Goal: Answer question/provide support: Answer question/provide support

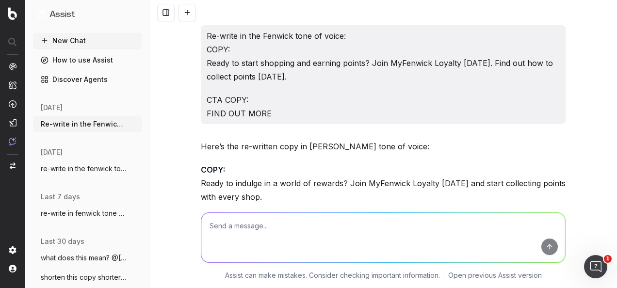
scroll to position [4573, 0]
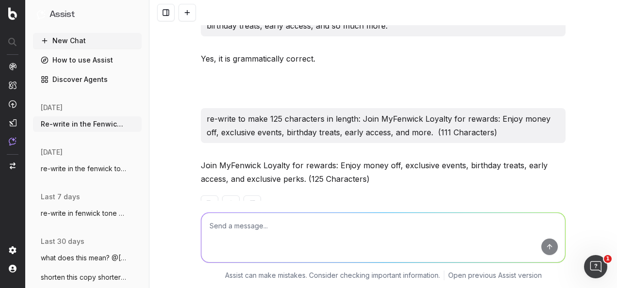
click at [281, 225] on textarea at bounding box center [383, 237] width 364 height 49
paste textarea "Those are all the copy updates/ tweaks that have been requested and shared with…"
type textarea "sound clear: Those are all the copy updates/ tweaks that have been requested an…"
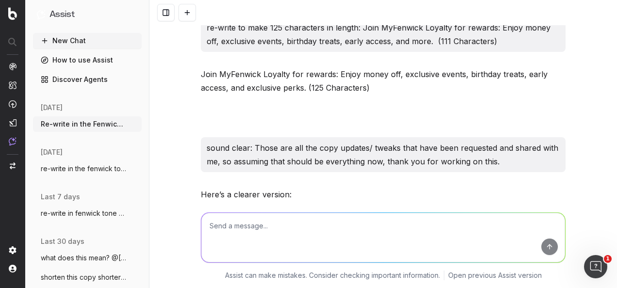
scroll to position [4706, 0]
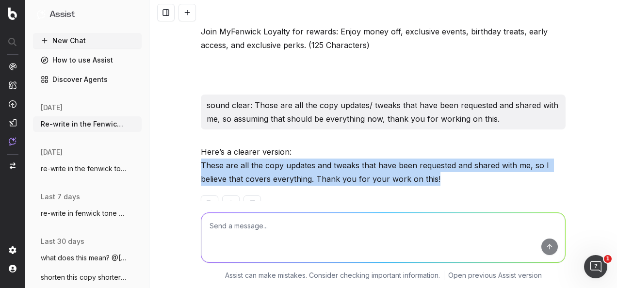
drag, startPoint x: 390, startPoint y: 153, endPoint x: 193, endPoint y: 137, distance: 197.5
copy p "These are all the copy updates and tweaks that have been requested and shared w…"
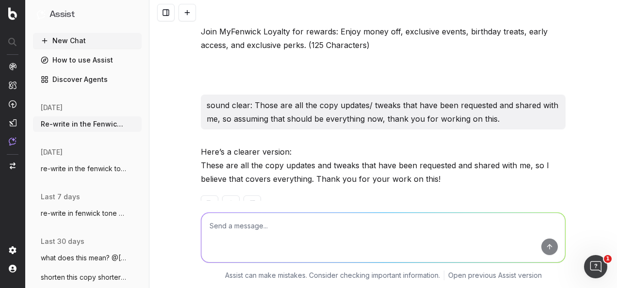
click at [420, 236] on textarea at bounding box center [383, 237] width 364 height 49
paste textarea "Colchester, event space, [GEOGRAPHIC_DATA]"
type textarea "make clear: [GEOGRAPHIC_DATA], event space, [GEOGRAPHIC_DATA]"
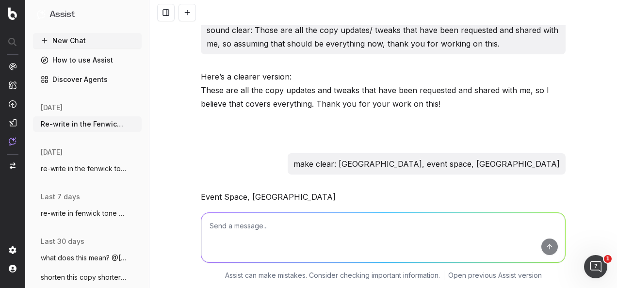
scroll to position [4800, 0]
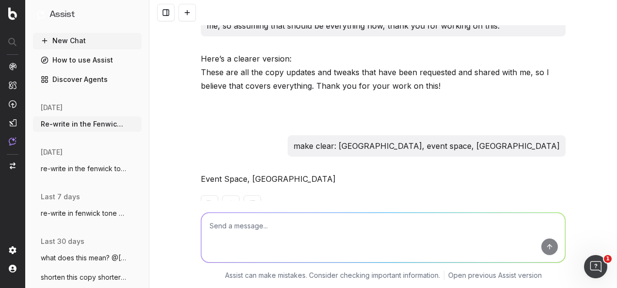
drag, startPoint x: 318, startPoint y: 148, endPoint x: 180, endPoint y: 148, distance: 138.2
click at [180, 148] on div "Re-write in the Fenwick tone of voice: COPY: Ready to start shopping and earnin…" at bounding box center [383, 144] width 468 height 288
copy p "Event Space, [GEOGRAPHIC_DATA]"
click at [293, 238] on textarea at bounding box center [383, 237] width 364 height 49
paste textarea "INTRO: We’re serving you something special this Christmas – dished up and ready…"
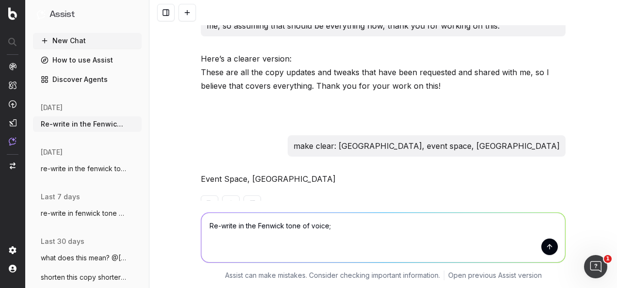
type textarea "Re-write in the Fenwick tone of voice; INTRO: We’re serving you something speci…"
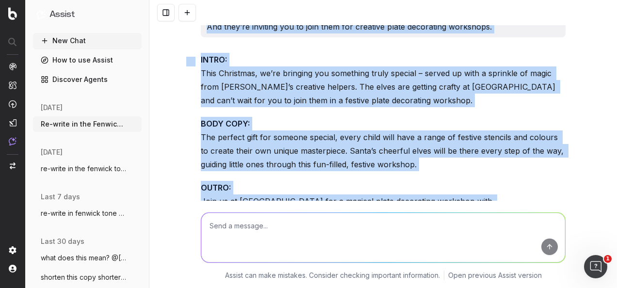
scroll to position [5059, 0]
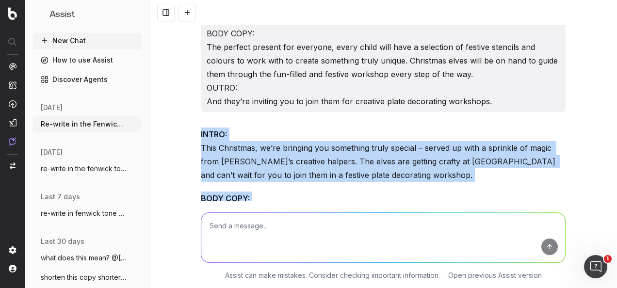
drag, startPoint x: 566, startPoint y: 148, endPoint x: 194, endPoint y: 106, distance: 373.9
click at [194, 106] on div "Re-write in the Fenwick tone of voice: COPY: Ready to start shopping and earnin…" at bounding box center [383, 144] width 468 height 288
copy div "INTRO: This Christmas, we’re bringing you something truly special – served up w…"
